Goal: Task Accomplishment & Management: Manage account settings

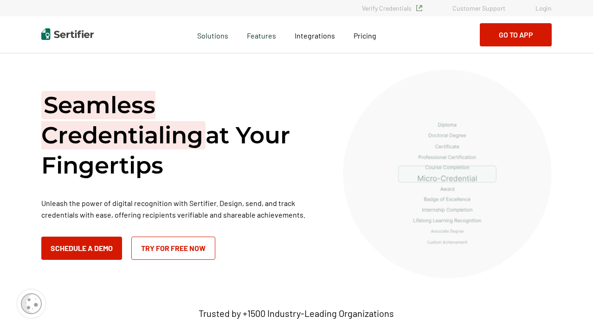
click at [545, 6] on link "Login" at bounding box center [544, 8] width 16 height 8
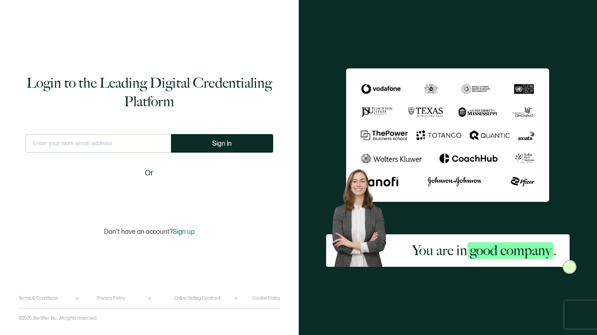
click at [101, 146] on input "text" at bounding box center [98, 143] width 145 height 19
type input "[EMAIL_ADDRESS][DOMAIN_NAME]"
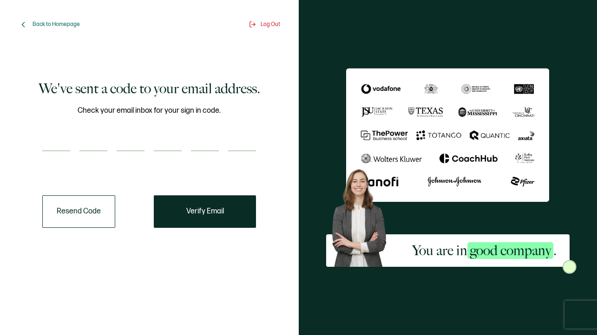
click at [55, 143] on input "number" at bounding box center [56, 142] width 28 height 19
paste input "4"
type input "4"
type input "9"
type input "0"
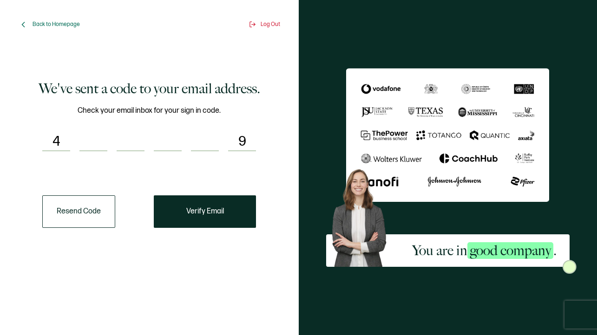
type input "5"
type input "1"
type input "6"
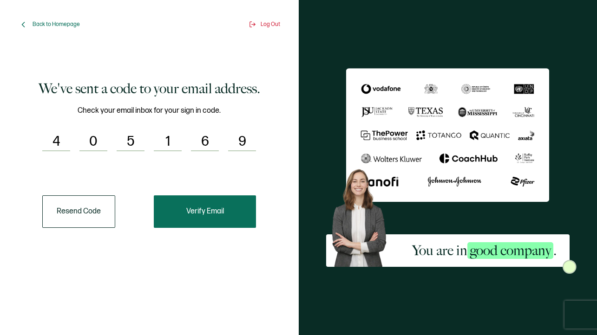
click at [193, 217] on button "Verify Email" at bounding box center [205, 211] width 102 height 32
